Goal: Task Accomplishment & Management: Manage account settings

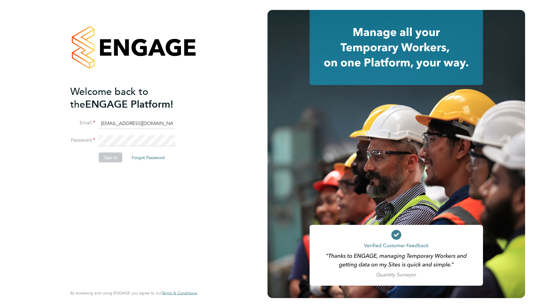
type input "support@engagelabs.io"
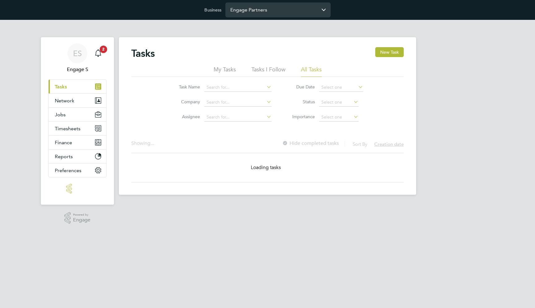
click at [273, 8] on input "Engage Partners" at bounding box center [278, 9] width 105 height 15
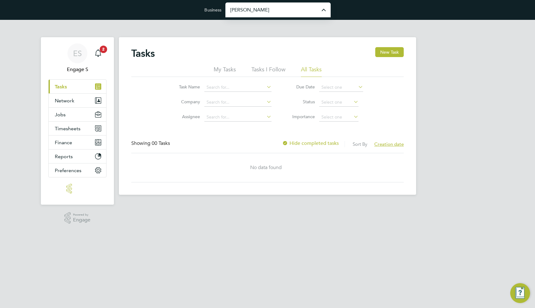
type input "[PERSON_NAME] Construction & Infrastructure Ltd"
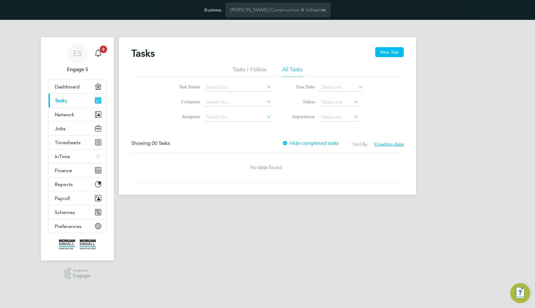
click at [486, 127] on div "ES Engage S Notifications 2 Applications: Dashboard Current page: Tasks Network…" at bounding box center [267, 112] width 535 height 185
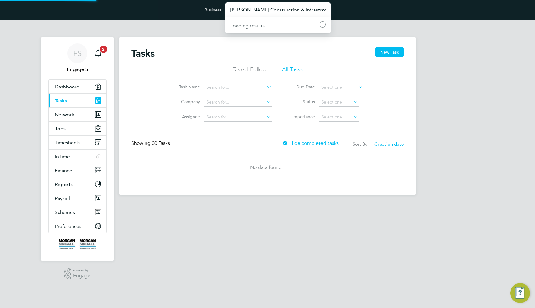
click at [275, 9] on input "[PERSON_NAME] Construction & Infrastructure Ltd" at bounding box center [278, 9] width 105 height 15
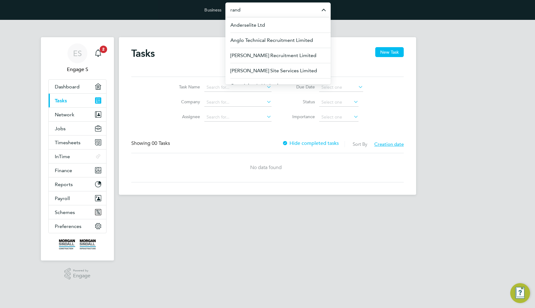
type input "rands"
type input "g4s"
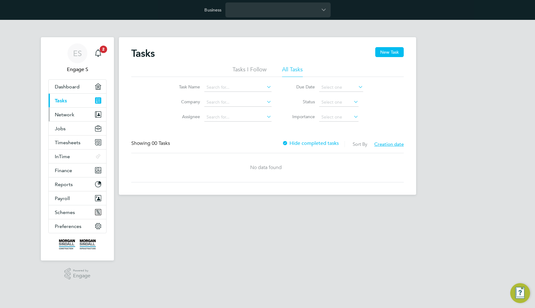
click at [84, 115] on button "Network" at bounding box center [78, 115] width 58 height 14
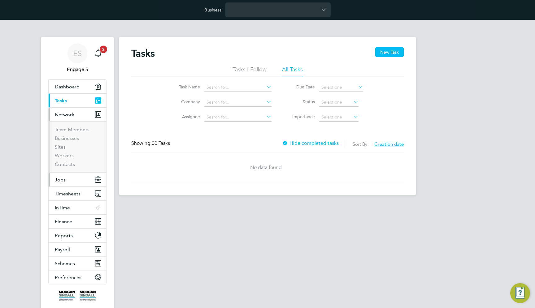
click at [81, 184] on button "Jobs" at bounding box center [78, 180] width 58 height 14
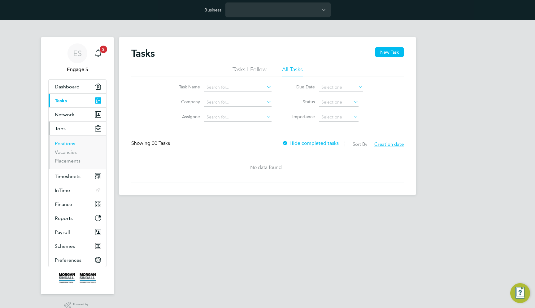
click at [73, 142] on link "Positions" at bounding box center [65, 143] width 20 height 6
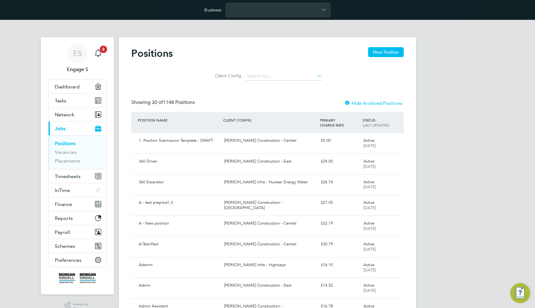
click at [385, 102] on label "Hide Archived Positions" at bounding box center [374, 103] width 58 height 6
click at [369, 102] on label "Hide Archived Positions" at bounding box center [374, 103] width 58 height 6
click at [287, 77] on input at bounding box center [284, 76] width 77 height 9
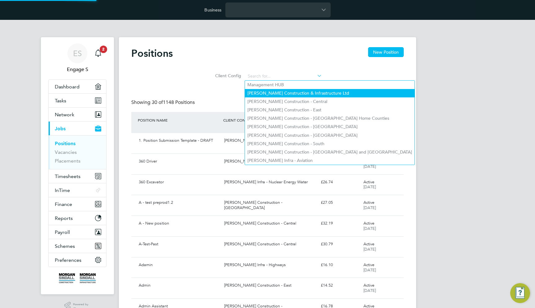
click at [285, 94] on li "[PERSON_NAME] Construction & Infrastructure Ltd" at bounding box center [330, 93] width 170 height 8
type input "[PERSON_NAME] Construction & Infrastructure Ltd"
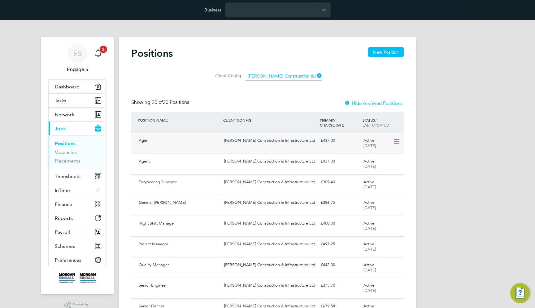
click at [396, 142] on icon at bounding box center [396, 141] width 6 height 7
click at [384, 154] on li "Archive Position" at bounding box center [379, 155] width 39 height 9
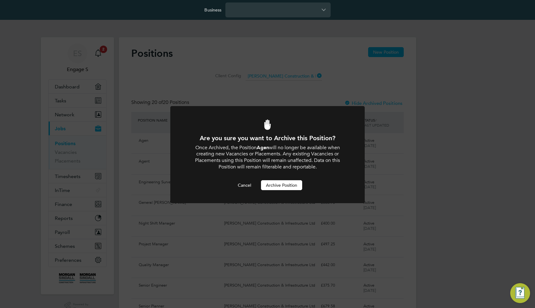
click at [284, 181] on button "Archive Position" at bounding box center [281, 185] width 41 height 10
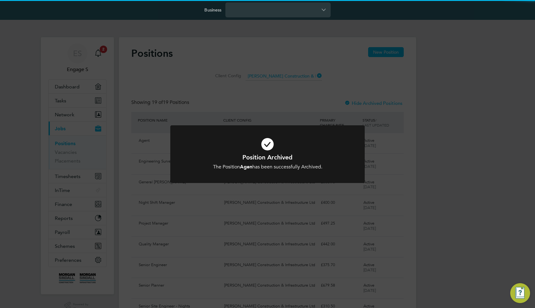
click at [285, 103] on div "Position Archived The Position Agen has been successfully Archived. Cancel Okay" at bounding box center [267, 154] width 535 height 308
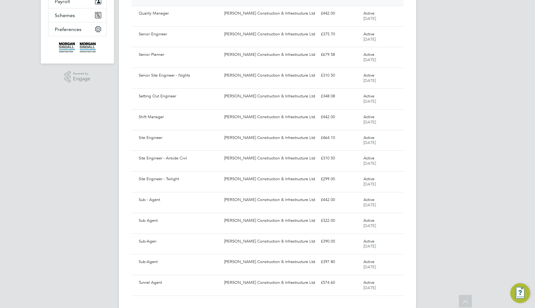
click at [391, 222] on div "Sub Agent Morgan Sindall Construction & Infrastructure Ltd £322.00 Active 31 Ja…" at bounding box center [267, 223] width 273 height 21
click at [395, 218] on icon at bounding box center [396, 221] width 6 height 7
click at [388, 228] on li "Archive Position" at bounding box center [379, 227] width 39 height 9
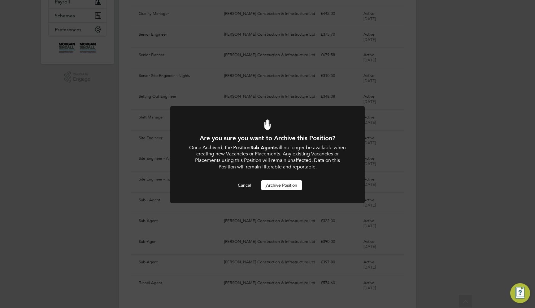
scroll to position [0, 0]
click at [298, 186] on button "Archive Position" at bounding box center [281, 185] width 41 height 10
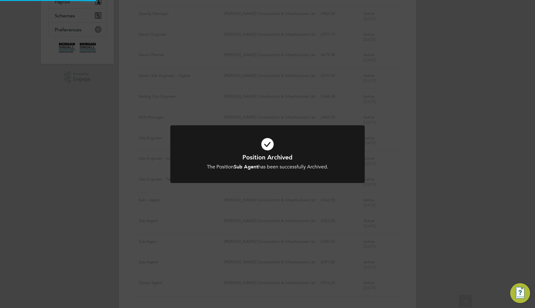
scroll to position [210, 0]
click at [405, 200] on div "Position Archived The Position Sub Agent has been successfully Archived. Cancel…" at bounding box center [267, 154] width 535 height 308
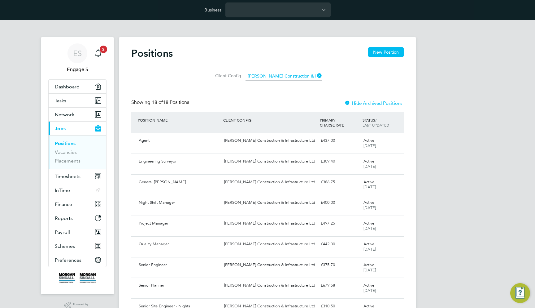
scroll to position [0, 0]
click at [375, 103] on label "Hide Archived Positions" at bounding box center [374, 103] width 58 height 6
click at [394, 141] on icon at bounding box center [396, 141] width 6 height 7
click at [382, 154] on li "Unarchive Position" at bounding box center [377, 155] width 44 height 9
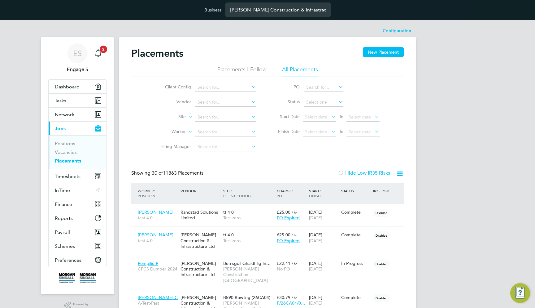
click at [244, 11] on input "[PERSON_NAME] Construction & Infrastructure Ltd" at bounding box center [278, 9] width 105 height 15
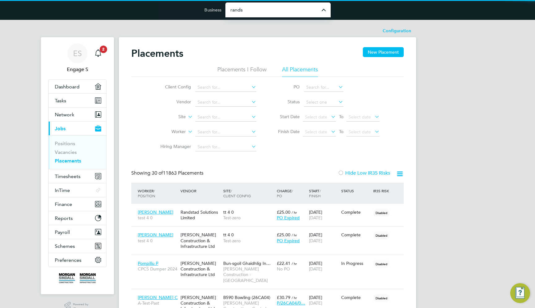
type input "Randstad Solutions Limited"
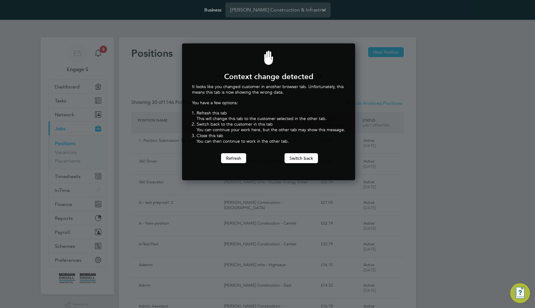
scroll to position [136, 171]
click at [301, 159] on button "Switch back" at bounding box center [301, 158] width 33 height 10
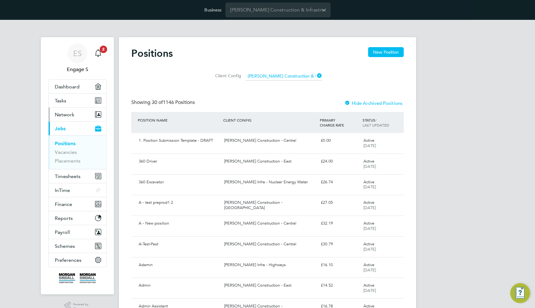
click at [79, 116] on button "Network" at bounding box center [78, 115] width 58 height 14
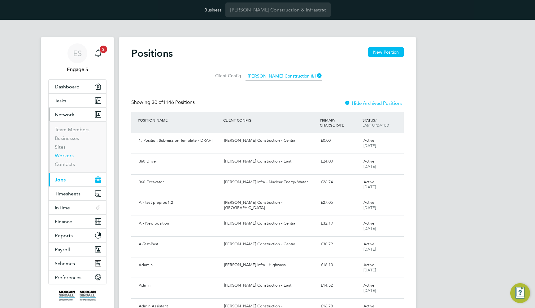
click at [68, 153] on link "Workers" at bounding box center [64, 155] width 19 height 6
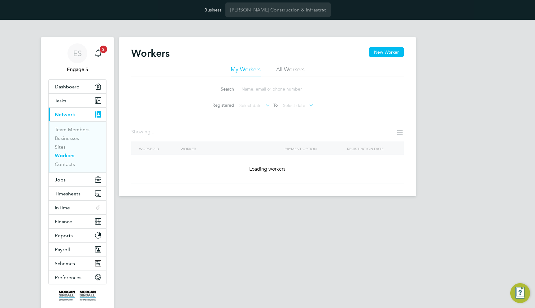
click at [282, 72] on li "All Workers" at bounding box center [290, 71] width 29 height 11
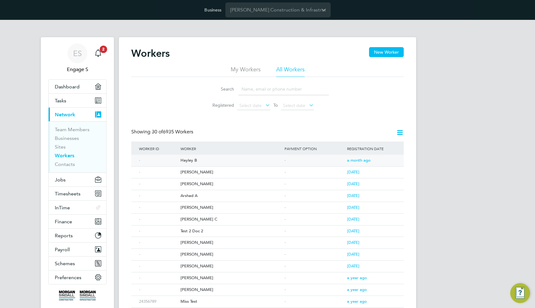
click at [198, 156] on div "Hayley B" at bounding box center [231, 160] width 104 height 11
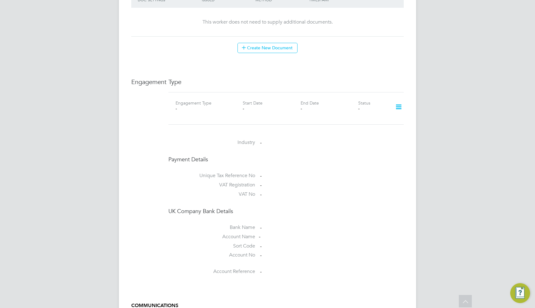
scroll to position [393, 0]
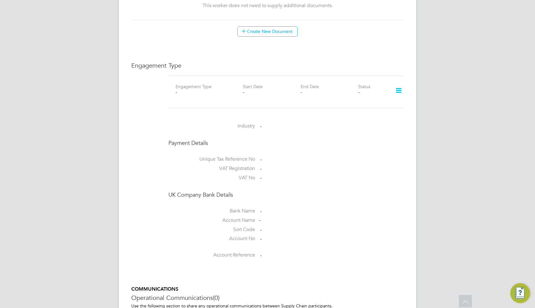
click at [399, 83] on icon at bounding box center [399, 90] width 11 height 14
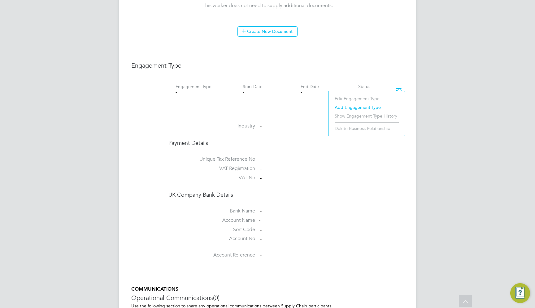
click at [355, 103] on li "Add Engagement Type" at bounding box center [367, 107] width 70 height 9
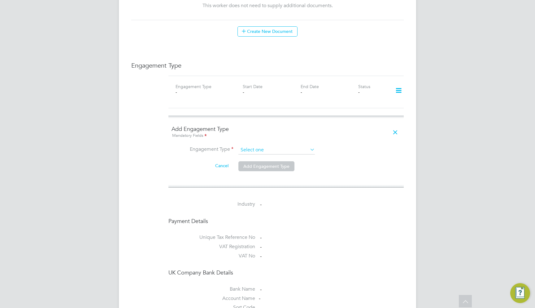
click at [298, 146] on input at bounding box center [277, 150] width 77 height 9
click at [300, 146] on input at bounding box center [277, 150] width 77 height 9
click at [268, 146] on input at bounding box center [277, 150] width 77 height 9
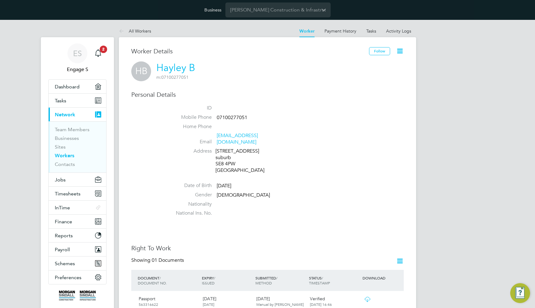
scroll to position [0, 0]
click at [143, 33] on link "All Workers" at bounding box center [135, 31] width 32 height 6
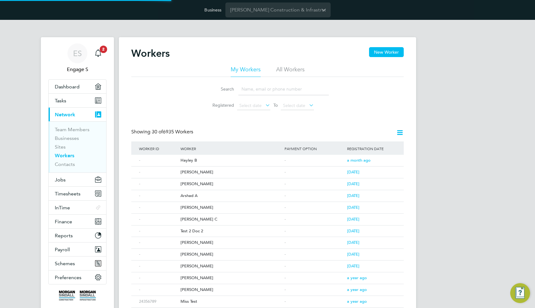
click at [247, 18] on div "Business Morgan Sindall Construction & Infrastructure Ltd" at bounding box center [267, 10] width 535 height 20
click at [247, 12] on input "Morgan Sindall Construction & Infrastructure Ltd" at bounding box center [278, 9] width 105 height 15
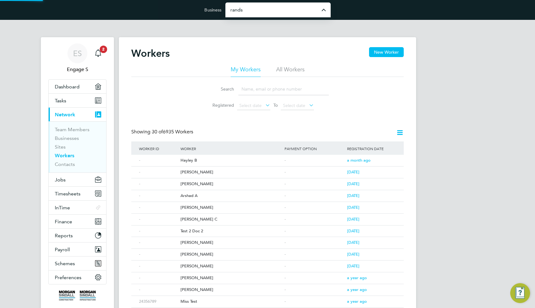
type input "Randstad Solutions Limited"
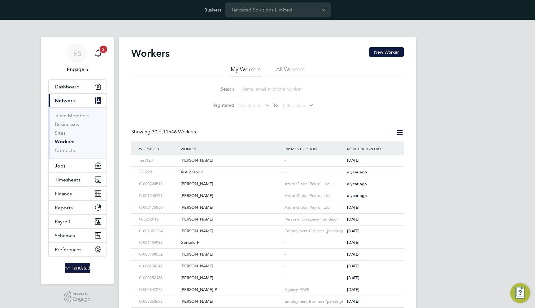
click at [279, 72] on li "All Workers" at bounding box center [290, 71] width 29 height 11
click at [204, 161] on div "[PERSON_NAME]" at bounding box center [231, 160] width 104 height 11
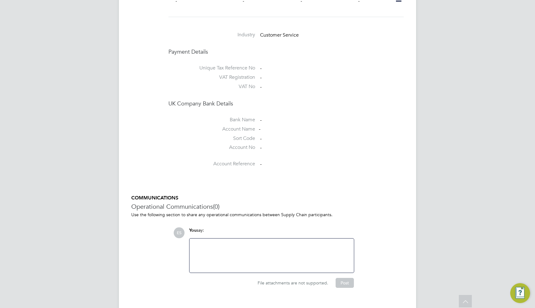
scroll to position [347, 0]
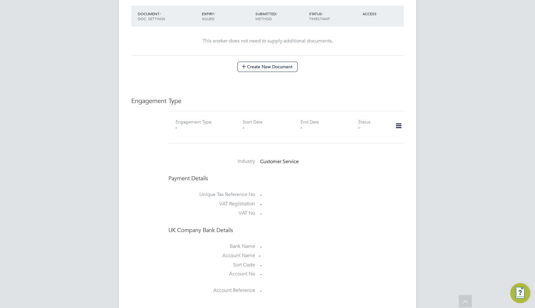
click at [394, 119] on icon at bounding box center [399, 126] width 11 height 14
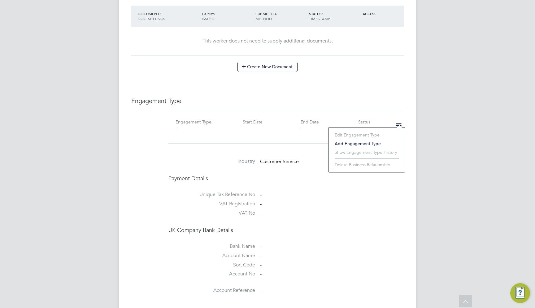
click at [372, 142] on li "Add Engagement Type" at bounding box center [367, 143] width 70 height 9
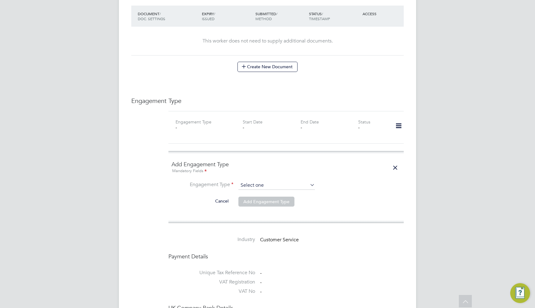
click at [282, 181] on input at bounding box center [277, 185] width 77 height 9
click at [267, 212] on li "Umbrella" at bounding box center [276, 211] width 77 height 9
type input "Umbrella"
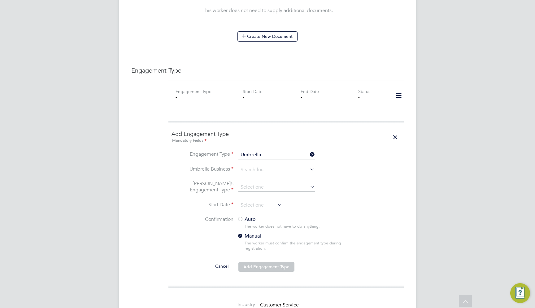
scroll to position [384, 0]
